Goal: Complete application form: Complete application form

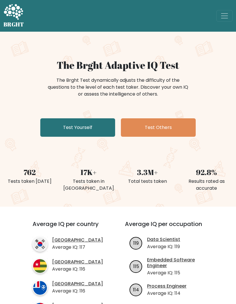
click at [223, 19] on span "Toggle navigation" at bounding box center [224, 16] width 9 height 9
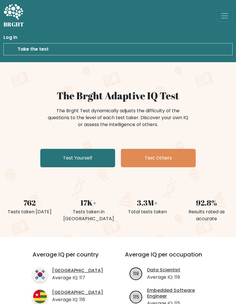
click at [87, 154] on link "Test Yourself" at bounding box center [77, 158] width 75 height 18
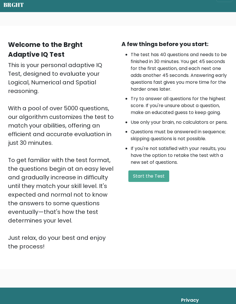
scroll to position [24, 0]
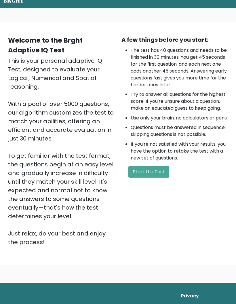
click at [154, 178] on button "Start the Test" at bounding box center [148, 172] width 41 height 12
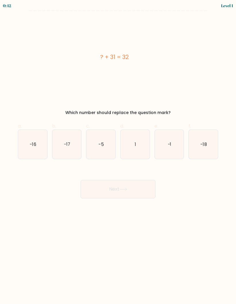
click at [137, 142] on icon "1" at bounding box center [134, 144] width 29 height 29
click at [118, 152] on input "d. 1" at bounding box center [118, 154] width 0 height 4
radio input "true"
click at [126, 189] on icon at bounding box center [123, 188] width 8 height 3
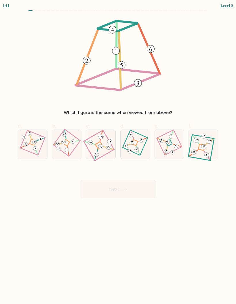
click at [169, 143] on icon at bounding box center [169, 144] width 20 height 23
click at [118, 152] on input "e." at bounding box center [118, 154] width 0 height 4
radio input "true"
click at [126, 188] on icon at bounding box center [123, 188] width 8 height 3
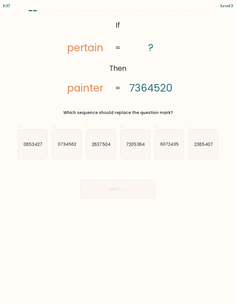
click at [138, 143] on text "7205364" at bounding box center [135, 144] width 18 height 6
click at [118, 152] on input "d. 7205364" at bounding box center [118, 154] width 0 height 4
radio input "true"
click at [125, 194] on button "Next" at bounding box center [118, 189] width 75 height 18
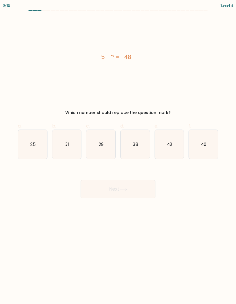
click at [171, 143] on text "43" at bounding box center [168, 144] width 5 height 6
click at [118, 152] on input "e. 43" at bounding box center [118, 154] width 0 height 4
radio input "true"
click at [127, 189] on icon at bounding box center [123, 188] width 8 height 3
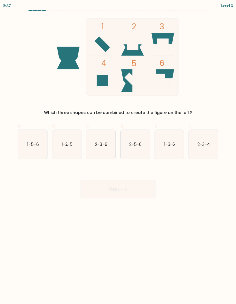
click at [203, 141] on text "2-3-4" at bounding box center [203, 144] width 12 height 6
click at [118, 152] on input "f. 2-3-4" at bounding box center [118, 154] width 0 height 4
radio input "true"
click at [137, 189] on button "Next" at bounding box center [118, 189] width 75 height 18
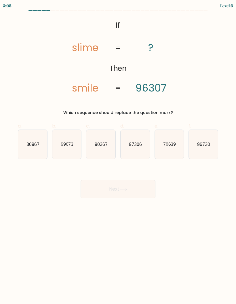
click at [104, 145] on text "90367" at bounding box center [101, 144] width 13 height 6
click at [118, 152] on input "c. 90367" at bounding box center [118, 154] width 0 height 4
radio input "true"
click at [118, 187] on button "Next" at bounding box center [118, 189] width 75 height 18
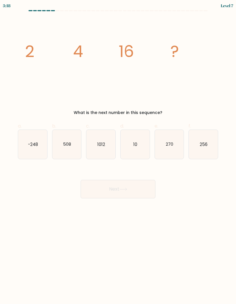
click at [208, 145] on icon "256" at bounding box center [203, 144] width 29 height 29
click at [118, 152] on input "f. 256" at bounding box center [118, 154] width 0 height 4
radio input "true"
click at [129, 185] on button "Next" at bounding box center [118, 189] width 75 height 18
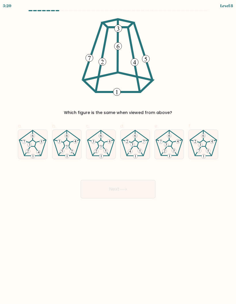
click at [35, 145] on 231 at bounding box center [32, 143] width 7 height 6
click at [118, 152] on input "a." at bounding box center [118, 154] width 0 height 4
radio input "true"
click at [133, 184] on button "Next" at bounding box center [118, 189] width 75 height 18
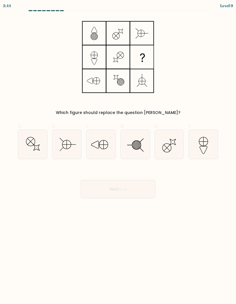
click at [135, 145] on line at bounding box center [135, 145] width 0 height 8
click at [118, 152] on input "d." at bounding box center [118, 154] width 0 height 4
radio input "true"
click at [127, 188] on icon at bounding box center [123, 188] width 8 height 3
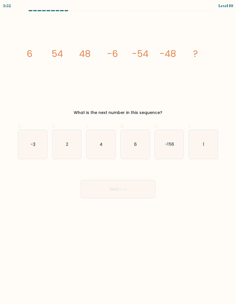
click at [135, 143] on text "6" at bounding box center [135, 144] width 3 height 6
click at [118, 152] on input "d. 6" at bounding box center [118, 154] width 0 height 4
radio input "true"
click at [127, 196] on button "Next" at bounding box center [118, 189] width 75 height 18
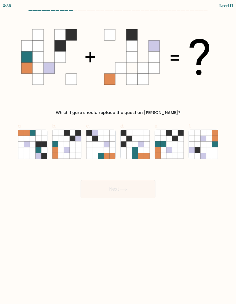
click at [70, 149] on icon at bounding box center [73, 150] width 6 height 6
click at [118, 152] on input "b." at bounding box center [118, 154] width 0 height 4
radio input "true"
click at [118, 192] on button "Next" at bounding box center [118, 189] width 75 height 18
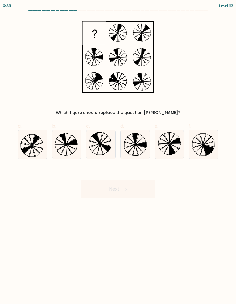
click at [101, 145] on icon at bounding box center [104, 148] width 8 height 11
click at [118, 152] on input "c." at bounding box center [118, 154] width 0 height 4
radio input "true"
click at [123, 188] on icon at bounding box center [123, 188] width 8 height 3
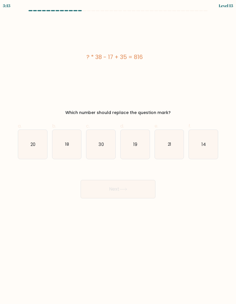
click at [175, 148] on icon "21" at bounding box center [169, 144] width 29 height 29
click at [118, 152] on input "e. 21" at bounding box center [118, 154] width 0 height 4
radio input "true"
click at [134, 195] on button "Next" at bounding box center [118, 189] width 75 height 18
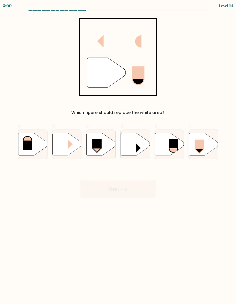
click at [131, 146] on icon at bounding box center [134, 144] width 29 height 22
click at [118, 152] on input "d." at bounding box center [118, 154] width 0 height 4
radio input "true"
click at [199, 145] on rect at bounding box center [199, 143] width 9 height 9
click at [118, 152] on input "f." at bounding box center [118, 154] width 0 height 4
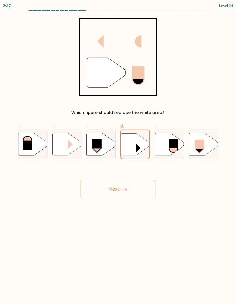
radio input "true"
click at [135, 188] on button "Next" at bounding box center [118, 189] width 75 height 18
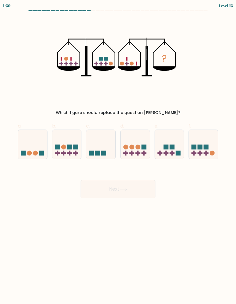
click at [39, 149] on icon at bounding box center [32, 144] width 29 height 24
click at [118, 152] on input "a." at bounding box center [118, 154] width 0 height 4
radio input "true"
click at [109, 189] on button "Next" at bounding box center [118, 189] width 75 height 18
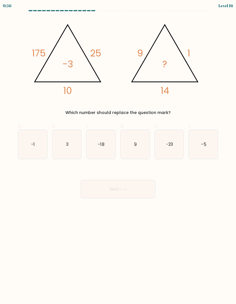
click at [103, 145] on text "-18" at bounding box center [101, 144] width 6 height 6
click at [118, 152] on input "c. -18" at bounding box center [118, 154] width 0 height 4
radio input "true"
click at [129, 191] on button "Next" at bounding box center [118, 189] width 75 height 18
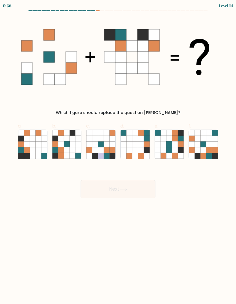
click at [66, 150] on icon at bounding box center [67, 150] width 6 height 6
click at [118, 152] on input "b." at bounding box center [118, 154] width 0 height 4
radio input "true"
click at [122, 189] on icon at bounding box center [123, 188] width 8 height 3
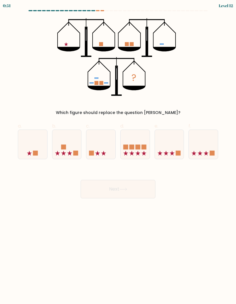
click at [146, 139] on icon at bounding box center [134, 144] width 29 height 24
click at [118, 152] on input "d." at bounding box center [118, 154] width 0 height 4
radio input "true"
click at [139, 190] on button "Next" at bounding box center [118, 189] width 75 height 18
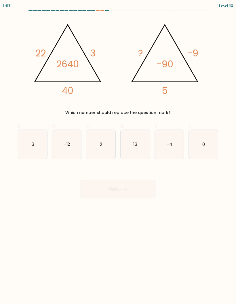
click at [104, 149] on icon "2" at bounding box center [100, 144] width 29 height 29
click at [118, 152] on input "c. 2" at bounding box center [118, 154] width 0 height 4
radio input "true"
click at [127, 188] on icon at bounding box center [123, 188] width 8 height 3
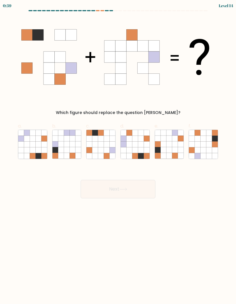
click at [135, 150] on icon at bounding box center [135, 150] width 6 height 6
click at [118, 152] on input "d." at bounding box center [118, 154] width 0 height 4
radio input "true"
click at [127, 190] on icon at bounding box center [123, 188] width 8 height 3
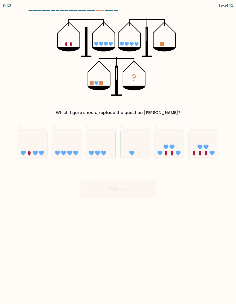
click at [204, 150] on icon at bounding box center [203, 144] width 29 height 24
click at [118, 152] on input "f." at bounding box center [118, 154] width 0 height 4
radio input "true"
click at [134, 189] on button "Next" at bounding box center [118, 189] width 75 height 18
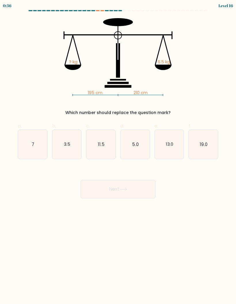
click at [98, 142] on text "11.5" at bounding box center [101, 144] width 7 height 6
click at [118, 152] on input "c. 11.5" at bounding box center [118, 154] width 0 height 4
radio input "true"
click at [139, 188] on button "Next" at bounding box center [118, 189] width 75 height 18
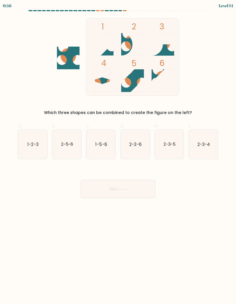
click at [152, 73] on icon at bounding box center [162, 80] width 23 height 23
click at [137, 141] on text "2-3-6" at bounding box center [135, 144] width 12 height 6
click at [118, 152] on input "d. 2-3-6" at bounding box center [118, 154] width 0 height 4
radio input "true"
click at [127, 190] on icon at bounding box center [123, 188] width 8 height 3
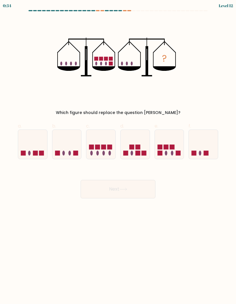
click at [170, 149] on rect at bounding box center [171, 146] width 5 height 5
click at [118, 152] on input "e." at bounding box center [118, 154] width 0 height 4
radio input "true"
click at [104, 145] on rect at bounding box center [103, 146] width 5 height 5
click at [118, 152] on input "c." at bounding box center [118, 154] width 0 height 4
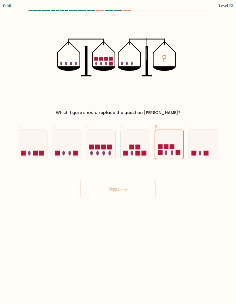
radio input "true"
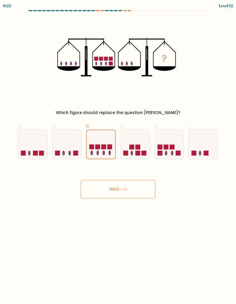
click at [168, 148] on rect at bounding box center [165, 146] width 5 height 5
click at [118, 152] on input "e." at bounding box center [118, 154] width 0 height 4
radio input "true"
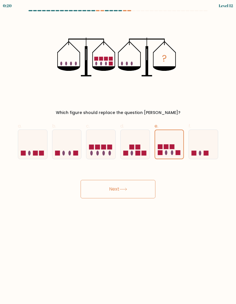
click at [70, 141] on icon at bounding box center [66, 144] width 29 height 24
click at [118, 152] on input "b." at bounding box center [118, 154] width 0 height 4
radio input "true"
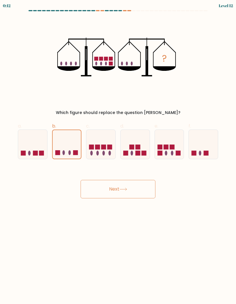
click at [168, 147] on icon at bounding box center [169, 144] width 29 height 24
click at [118, 152] on input "e." at bounding box center [118, 154] width 0 height 4
radio input "true"
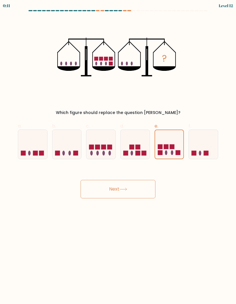
click at [135, 192] on button "Next" at bounding box center [118, 189] width 75 height 18
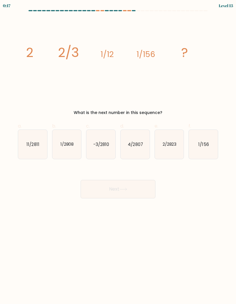
click at [68, 146] on text "1/2808" at bounding box center [67, 144] width 14 height 6
click at [118, 152] on input "b. 1/2808" at bounding box center [118, 154] width 0 height 4
radio input "true"
click at [117, 190] on button "Next" at bounding box center [118, 189] width 75 height 18
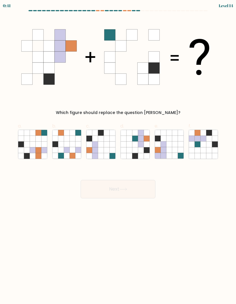
click at [96, 146] on icon at bounding box center [95, 144] width 6 height 6
click at [118, 152] on input "c." at bounding box center [118, 154] width 0 height 4
radio input "true"
click at [120, 196] on button "Next" at bounding box center [118, 189] width 75 height 18
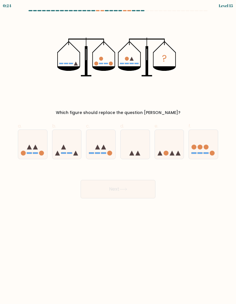
click at [70, 147] on icon at bounding box center [66, 144] width 29 height 24
click at [118, 152] on input "b." at bounding box center [118, 154] width 0 height 4
radio input "true"
click at [34, 150] on icon at bounding box center [32, 144] width 29 height 24
click at [118, 152] on input "a." at bounding box center [118, 154] width 0 height 4
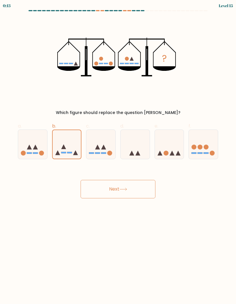
radio input "true"
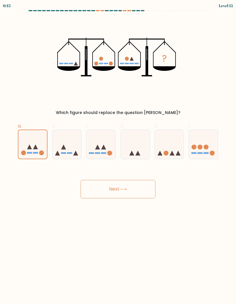
click at [104, 189] on button "Next" at bounding box center [118, 189] width 75 height 18
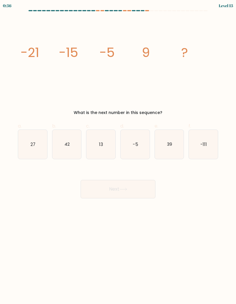
click at [38, 148] on icon "27" at bounding box center [32, 144] width 29 height 29
click at [118, 152] on input "a. 27" at bounding box center [118, 154] width 0 height 4
radio input "true"
click at [117, 188] on button "Next" at bounding box center [118, 189] width 75 height 18
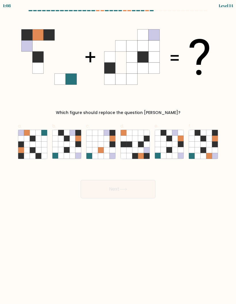
click at [74, 144] on icon at bounding box center [73, 144] width 6 height 6
click at [118, 152] on input "b." at bounding box center [118, 154] width 0 height 4
radio input "true"
click at [125, 193] on button "Next" at bounding box center [118, 189] width 75 height 18
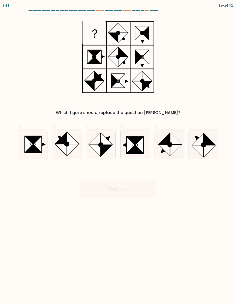
click at [38, 149] on icon at bounding box center [37, 144] width 8 height 16
click at [118, 152] on input "a." at bounding box center [118, 154] width 0 height 4
radio input "true"
click at [131, 185] on button "Next" at bounding box center [118, 189] width 75 height 18
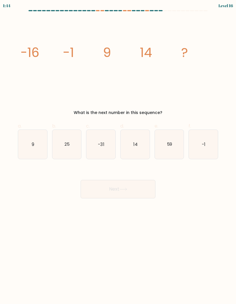
click at [134, 148] on icon "14" at bounding box center [134, 144] width 29 height 29
click at [118, 152] on input "d. 14" at bounding box center [118, 154] width 0 height 4
radio input "true"
click at [131, 194] on button "Next" at bounding box center [118, 189] width 75 height 18
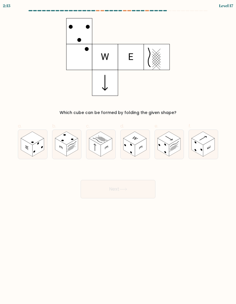
click at [31, 143] on rect at bounding box center [32, 137] width 23 height 13
click at [118, 152] on input "a." at bounding box center [118, 154] width 0 height 4
radio input "true"
click at [118, 190] on button "Next" at bounding box center [118, 189] width 75 height 18
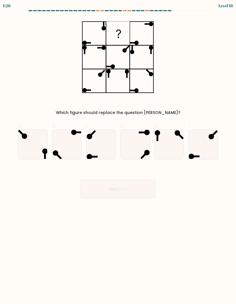
click at [171, 145] on icon at bounding box center [169, 144] width 29 height 29
click at [118, 152] on input "e." at bounding box center [118, 154] width 0 height 4
radio input "true"
click at [125, 191] on button "Next" at bounding box center [118, 189] width 75 height 18
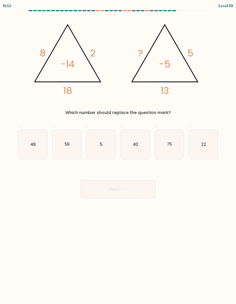
click at [101, 148] on icon "5" at bounding box center [100, 144] width 29 height 29
click at [118, 152] on input "c. 5" at bounding box center [118, 154] width 0 height 4
radio input "true"
click at [124, 188] on icon at bounding box center [123, 188] width 8 height 3
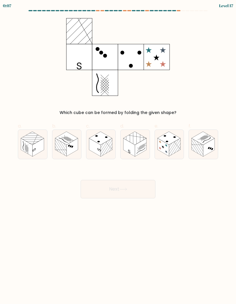
click at [179, 146] on rect at bounding box center [175, 147] width 12 height 18
click at [118, 152] on input "e." at bounding box center [118, 154] width 0 height 4
radio input "true"
click at [131, 188] on button "Next" at bounding box center [118, 189] width 75 height 18
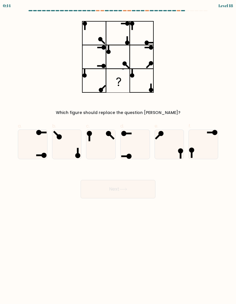
click at [39, 145] on icon at bounding box center [32, 144] width 29 height 29
click at [118, 152] on input "a." at bounding box center [118, 154] width 0 height 4
radio input "true"
click at [128, 191] on button "Next" at bounding box center [118, 189] width 75 height 18
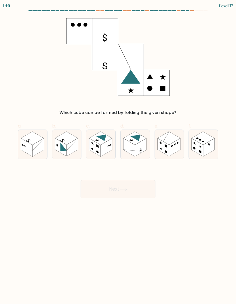
click at [64, 141] on rect at bounding box center [66, 137] width 23 height 13
click at [118, 152] on input "b." at bounding box center [118, 154] width 0 height 4
radio input "true"
click at [67, 149] on rect at bounding box center [71, 147] width 11 height 18
click at [118, 152] on input "b." at bounding box center [118, 154] width 0 height 4
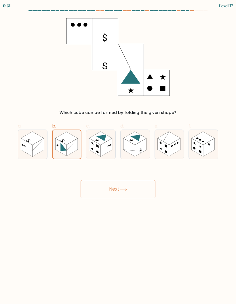
click at [119, 191] on button "Next" at bounding box center [118, 189] width 75 height 18
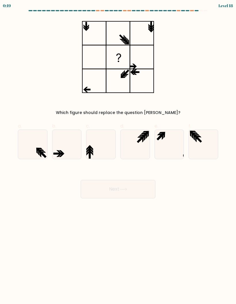
click at [64, 145] on icon at bounding box center [66, 144] width 29 height 29
click at [118, 152] on input "b." at bounding box center [118, 154] width 0 height 4
radio input "true"
click at [123, 187] on icon at bounding box center [123, 188] width 8 height 3
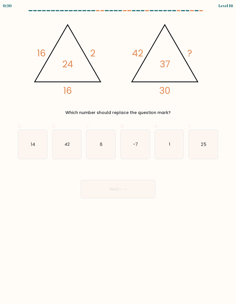
click at [204, 141] on text "25" at bounding box center [203, 144] width 5 height 6
click at [118, 152] on input "f. 25" at bounding box center [118, 154] width 0 height 4
radio input "true"
click at [146, 191] on button "Next" at bounding box center [118, 189] width 75 height 18
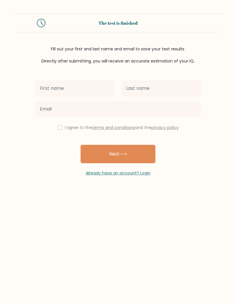
click at [86, 93] on input "text" at bounding box center [74, 88] width 79 height 16
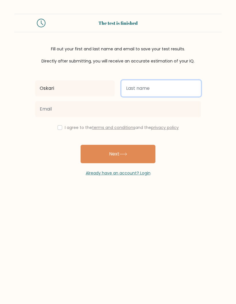
click at [156, 88] on input "text" at bounding box center [160, 88] width 79 height 16
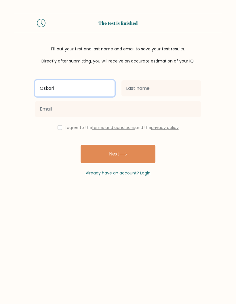
click at [83, 91] on input "Oskari" at bounding box center [74, 88] width 79 height 16
click at [83, 89] on input "Oskari" at bounding box center [74, 88] width 79 height 16
type input "Ossi"
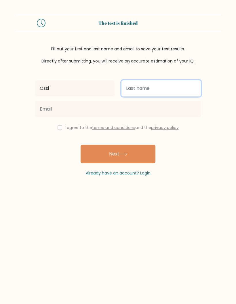
click at [145, 86] on input "text" at bounding box center [160, 88] width 79 height 16
type input "Ossinen"
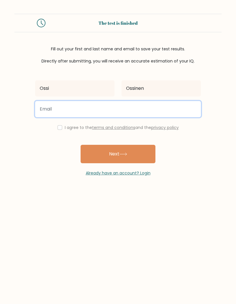
click at [103, 112] on input "email" at bounding box center [118, 109] width 166 height 16
type input "o"
type input "oskari.saloviita@gmail.com"
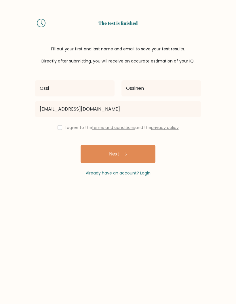
click at [62, 127] on div "I agree to the terms and conditions and the privacy policy" at bounding box center [118, 127] width 173 height 7
click at [60, 127] on input "checkbox" at bounding box center [60, 127] width 5 height 5
checkbox input "true"
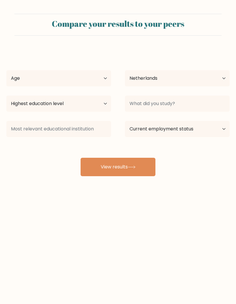
select select "NL"
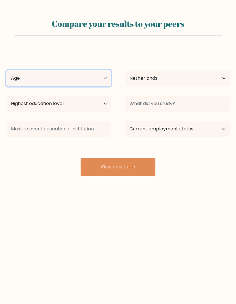
click at [104, 83] on select "Age Under [DEMOGRAPHIC_DATA] [DEMOGRAPHIC_DATA] [DEMOGRAPHIC_DATA] [DEMOGRAPHIC…" at bounding box center [58, 78] width 105 height 16
select select "35_44"
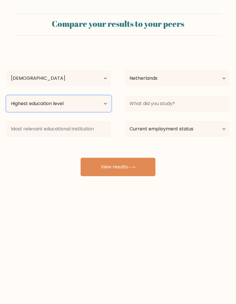
click at [94, 103] on select "Highest education level No schooling Primary Lower Secondary Upper Secondary Oc…" at bounding box center [58, 103] width 105 height 16
select select "masters_degree"
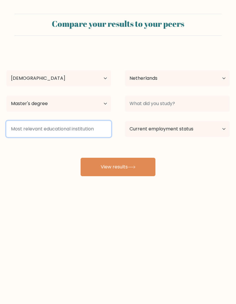
click at [93, 131] on input at bounding box center [58, 129] width 105 height 16
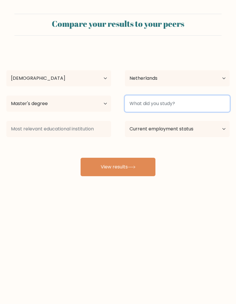
click at [186, 101] on input at bounding box center [177, 103] width 105 height 16
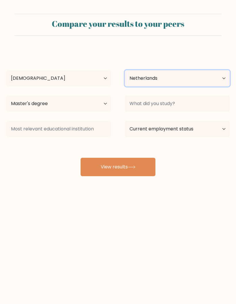
click at [187, 77] on select "Country [GEOGRAPHIC_DATA] [GEOGRAPHIC_DATA] [GEOGRAPHIC_DATA] [US_STATE] [GEOGR…" at bounding box center [177, 78] width 105 height 16
select select "FI"
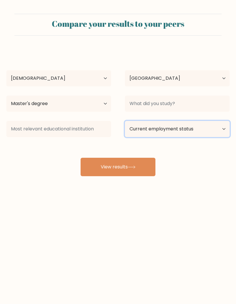
click at [215, 127] on select "Current employment status Employed Student Retired Other / prefer not to answer" at bounding box center [177, 129] width 105 height 16
select select "employed"
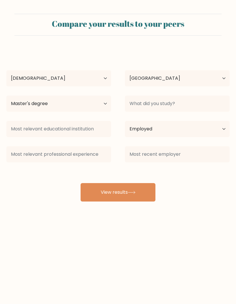
click at [126, 192] on button "View results" at bounding box center [118, 192] width 75 height 18
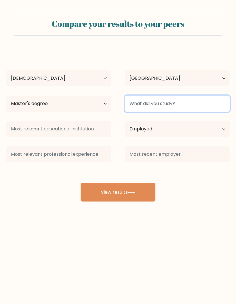
click at [159, 103] on input at bounding box center [177, 103] width 105 height 16
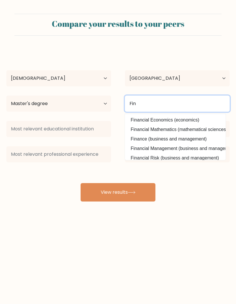
type input "Fin"
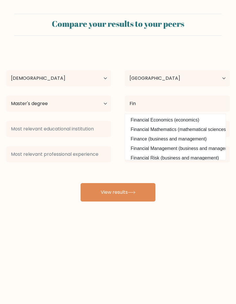
click at [196, 177] on div "[PERSON_NAME] Age Under [DEMOGRAPHIC_DATA] [DEMOGRAPHIC_DATA] [DEMOGRAPHIC_DATA…" at bounding box center [118, 125] width 230 height 152
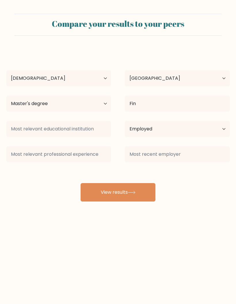
click at [134, 196] on button "View results" at bounding box center [118, 192] width 75 height 18
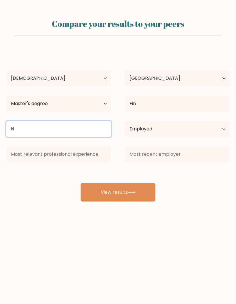
type input "N"
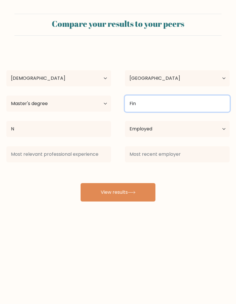
click at [151, 105] on input "Fin" at bounding box center [177, 103] width 105 height 16
type input "F"
click at [141, 106] on input "n/a" at bounding box center [177, 103] width 105 height 16
click at [142, 106] on input "n/a" at bounding box center [177, 103] width 105 height 16
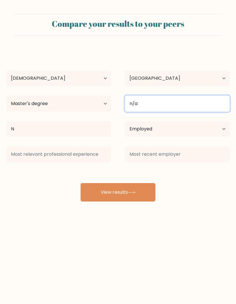
click at [142, 106] on input "n/a" at bounding box center [177, 103] width 105 height 16
click at [147, 104] on input "n/a" at bounding box center [177, 103] width 105 height 16
type input "n/a"
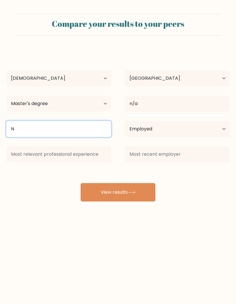
click at [47, 127] on input "N" at bounding box center [58, 129] width 105 height 16
click at [47, 129] on input "N" at bounding box center [58, 129] width 105 height 16
paste input "n/a"
type input "n/a"
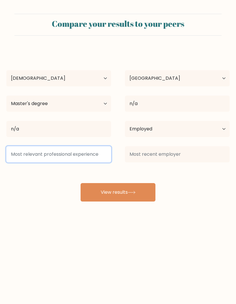
click at [85, 153] on input at bounding box center [58, 154] width 105 height 16
click at [85, 152] on input at bounding box center [58, 154] width 105 height 16
click at [86, 152] on input at bounding box center [58, 154] width 105 height 16
click at [71, 156] on input at bounding box center [58, 154] width 105 height 16
click at [46, 154] on input at bounding box center [58, 154] width 105 height 16
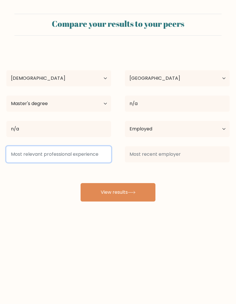
click at [40, 155] on input at bounding box center [58, 154] width 105 height 16
click at [33, 156] on input at bounding box center [58, 154] width 105 height 16
click at [21, 156] on input at bounding box center [58, 154] width 105 height 16
paste input "n/a"
type input "n/a"
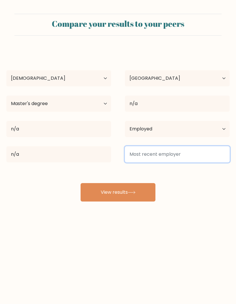
click at [143, 161] on input at bounding box center [177, 154] width 105 height 16
click at [143, 154] on input at bounding box center [177, 154] width 105 height 16
paste input "n/a"
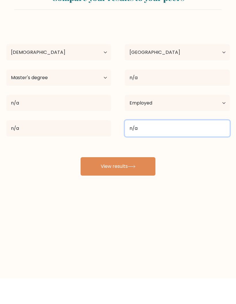
type input "n/a"
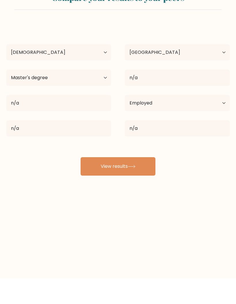
click at [128, 183] on button "View results" at bounding box center [118, 192] width 75 height 18
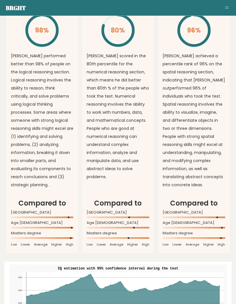
scroll to position [528, 0]
click at [44, 216] on rect at bounding box center [42, 217] width 62 height 2
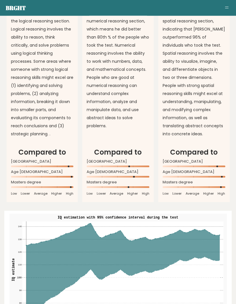
scroll to position [598, 0]
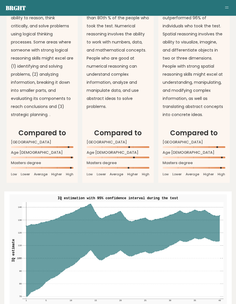
click at [180, 220] on icon at bounding box center [123, 250] width 194 height 93
click at [179, 220] on icon at bounding box center [123, 250] width 194 height 93
click at [193, 204] on icon at bounding box center [123, 250] width 194 height 93
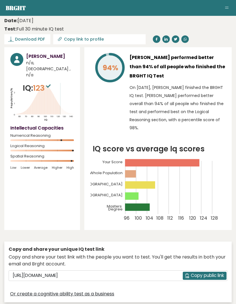
scroll to position [0, 0]
